Goal: Task Accomplishment & Management: Complete application form

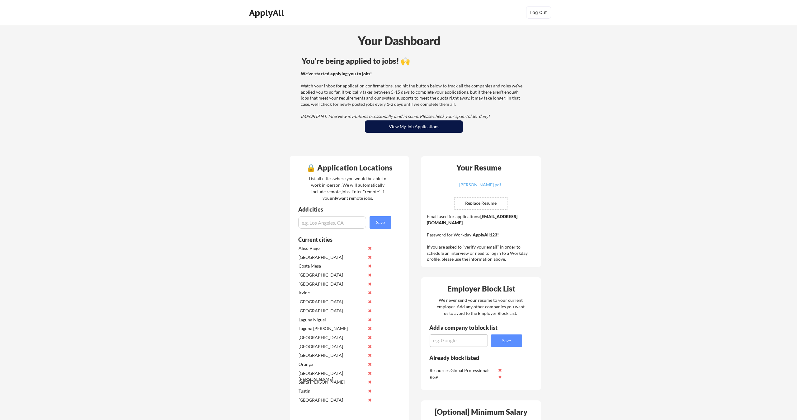
click at [409, 131] on button "View My Job Applications" at bounding box center [414, 126] width 98 height 12
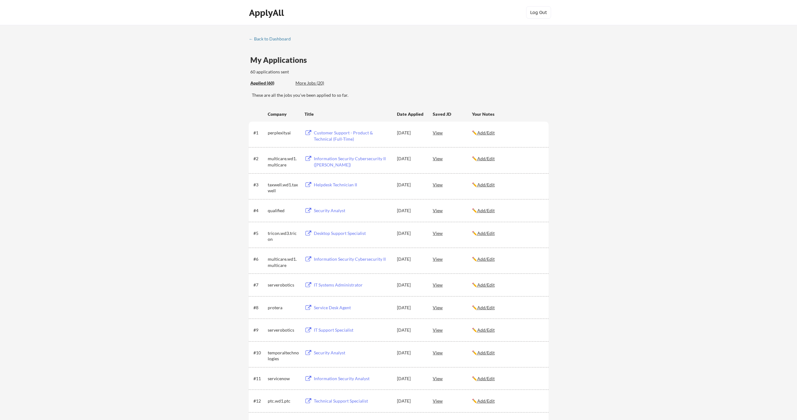
click at [320, 83] on div "More Jobs (20)" at bounding box center [318, 83] width 46 height 6
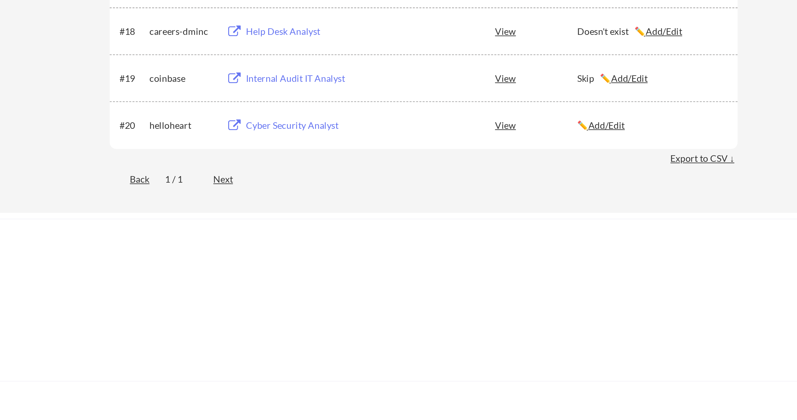
scroll to position [316, 0]
click at [314, 276] on div "Cyber Security Analyst" at bounding box center [352, 279] width 77 height 6
click at [472, 253] on div "Skip ✏️ Add/Edit" at bounding box center [507, 256] width 71 height 6
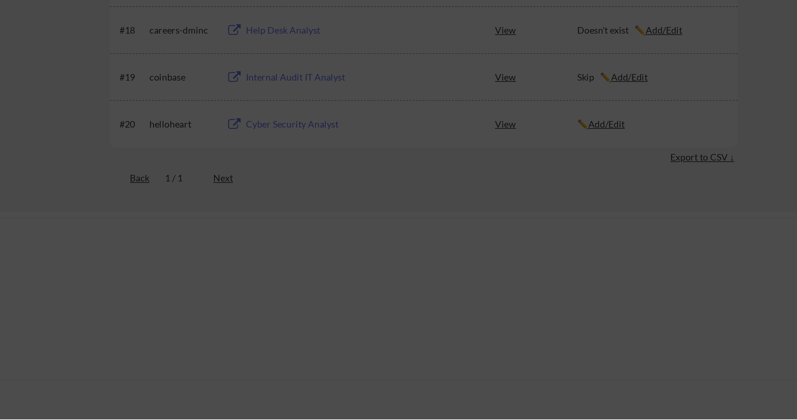
scroll to position [281, 0]
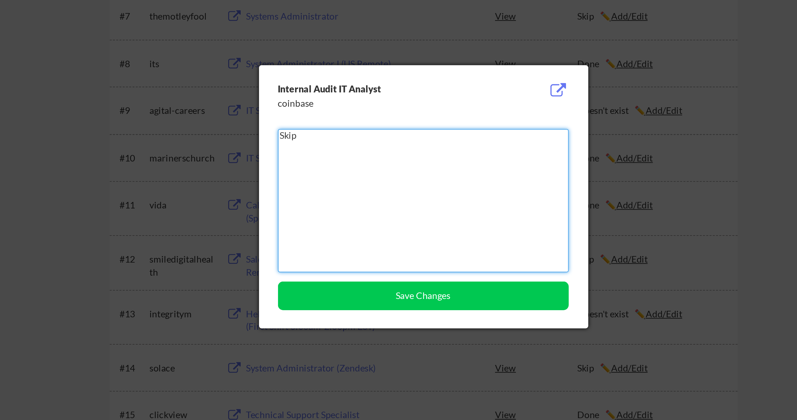
click at [329, 64] on textarea "Skip" at bounding box center [398, 96] width 139 height 68
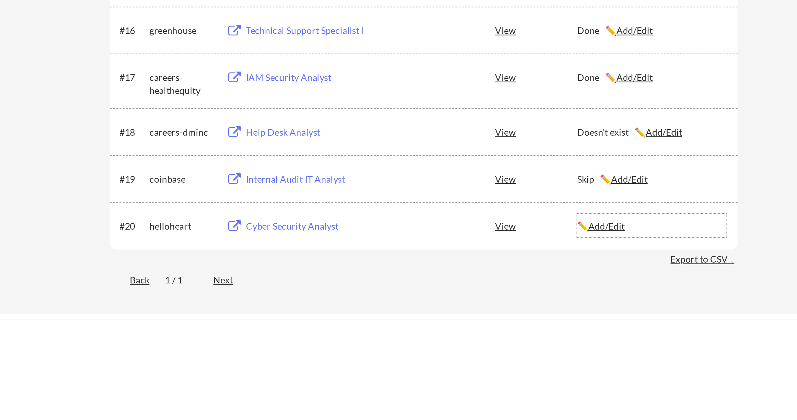
click at [477, 312] on u "Add/Edit" at bounding box center [485, 314] width 17 height 5
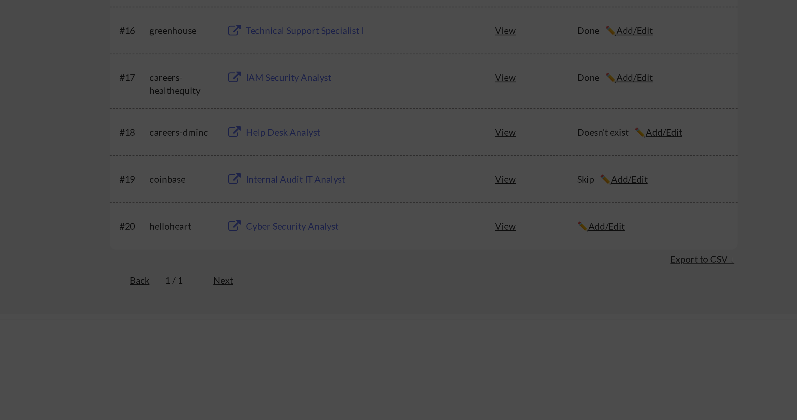
scroll to position [245, 0]
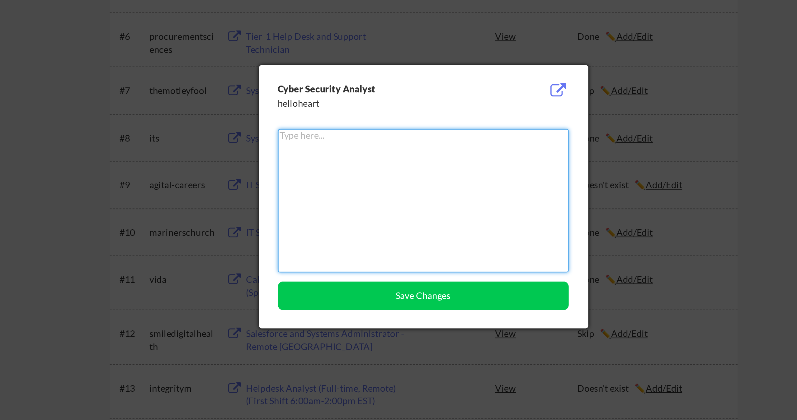
paste textarea "Skip"
type textarea "Skip"
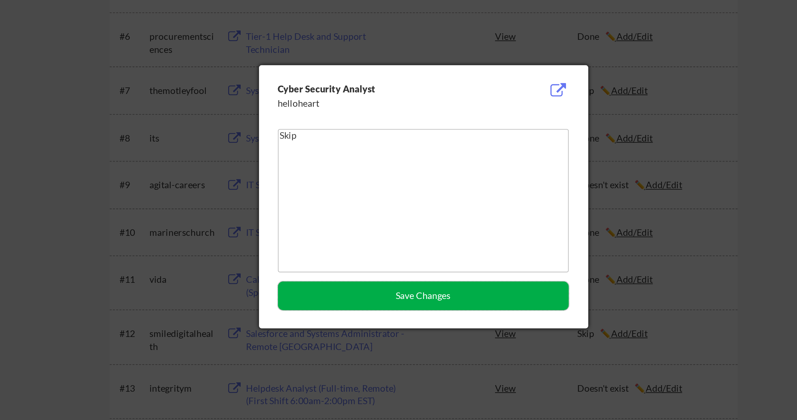
click at [329, 139] on button "Save Changes" at bounding box center [398, 142] width 139 height 14
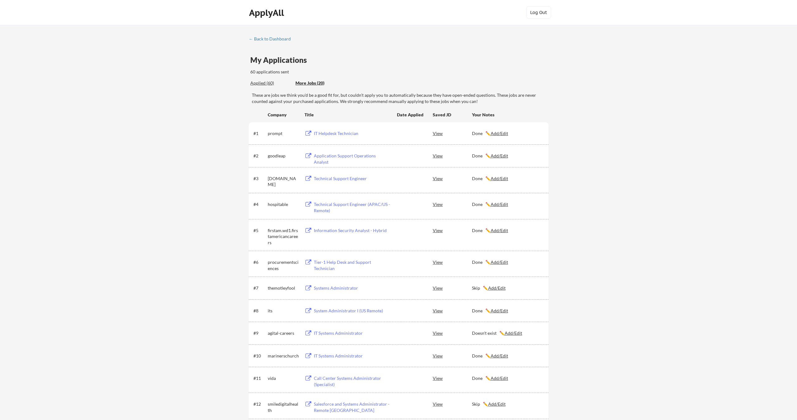
scroll to position [0, 0]
click at [268, 84] on div "Applied (60)" at bounding box center [270, 83] width 40 height 6
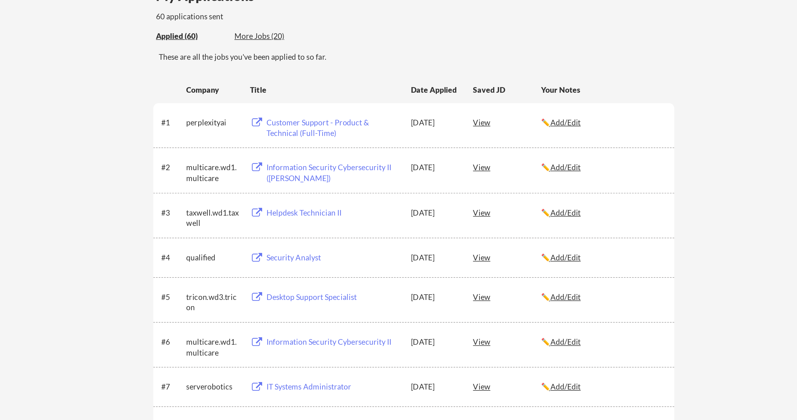
click at [314, 208] on div "Security Analyst" at bounding box center [352, 211] width 77 height 6
click at [314, 182] on div "Helpdesk Technician II" at bounding box center [352, 185] width 77 height 6
click at [314, 156] on div "Information Security Cybersecurity II (PAM)" at bounding box center [352, 162] width 77 height 12
click at [314, 130] on div "Customer Support - Product & Technical (Full-Time)" at bounding box center [352, 136] width 77 height 12
